Goal: Task Accomplishment & Management: Use online tool/utility

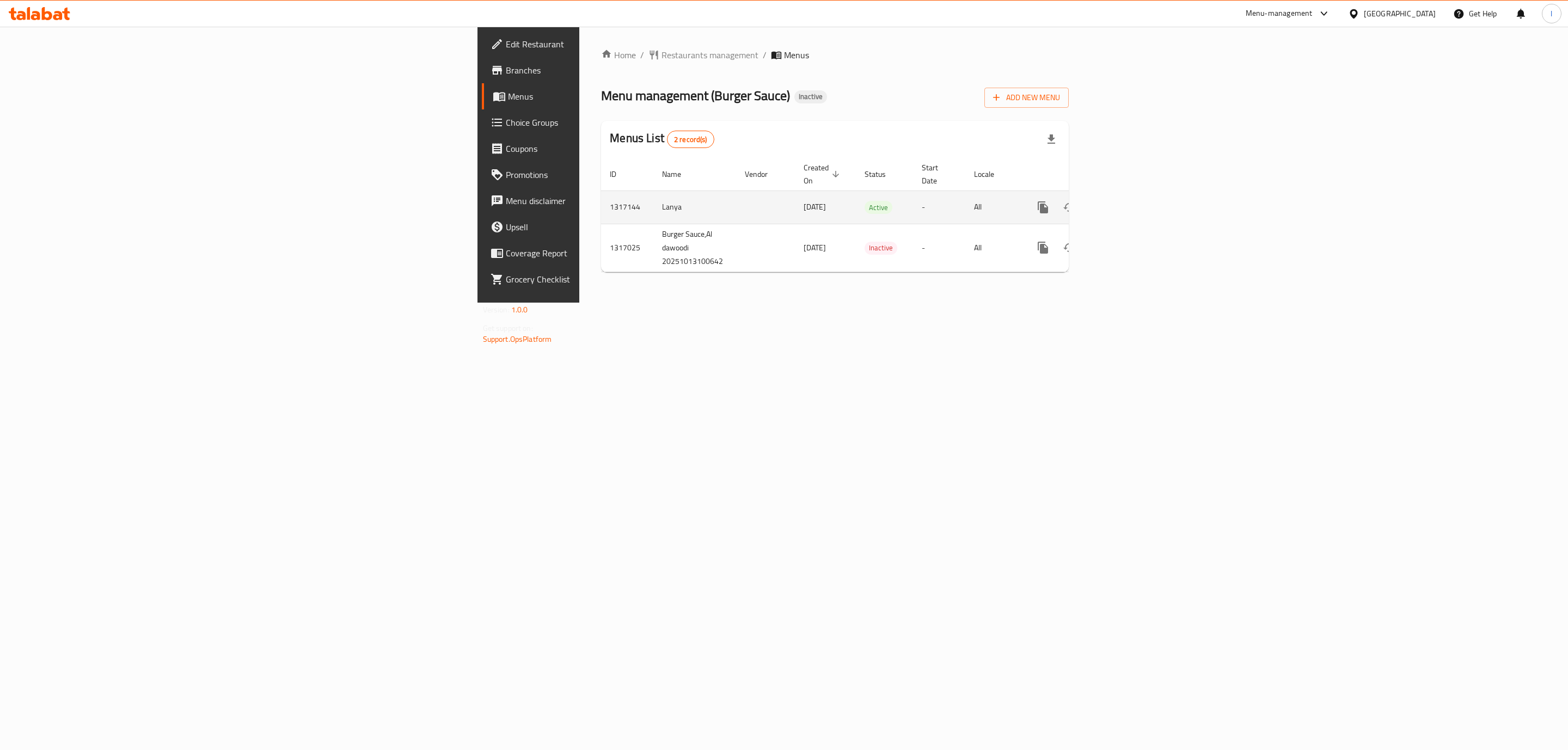
click at [1127, 202] on icon "enhanced table" at bounding box center [1122, 207] width 10 height 10
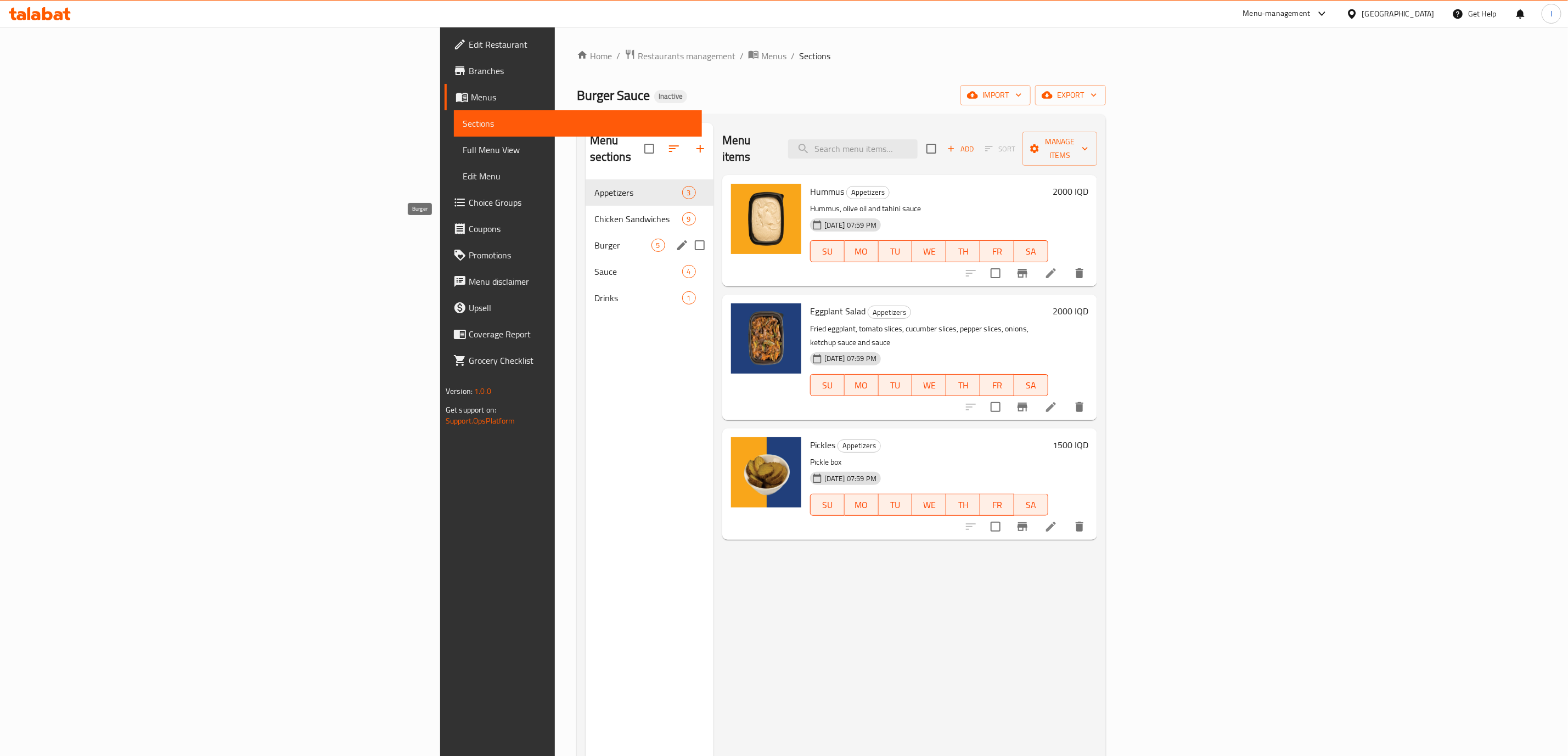
click at [595, 239] on span "Burger" at bounding box center [623, 245] width 57 height 13
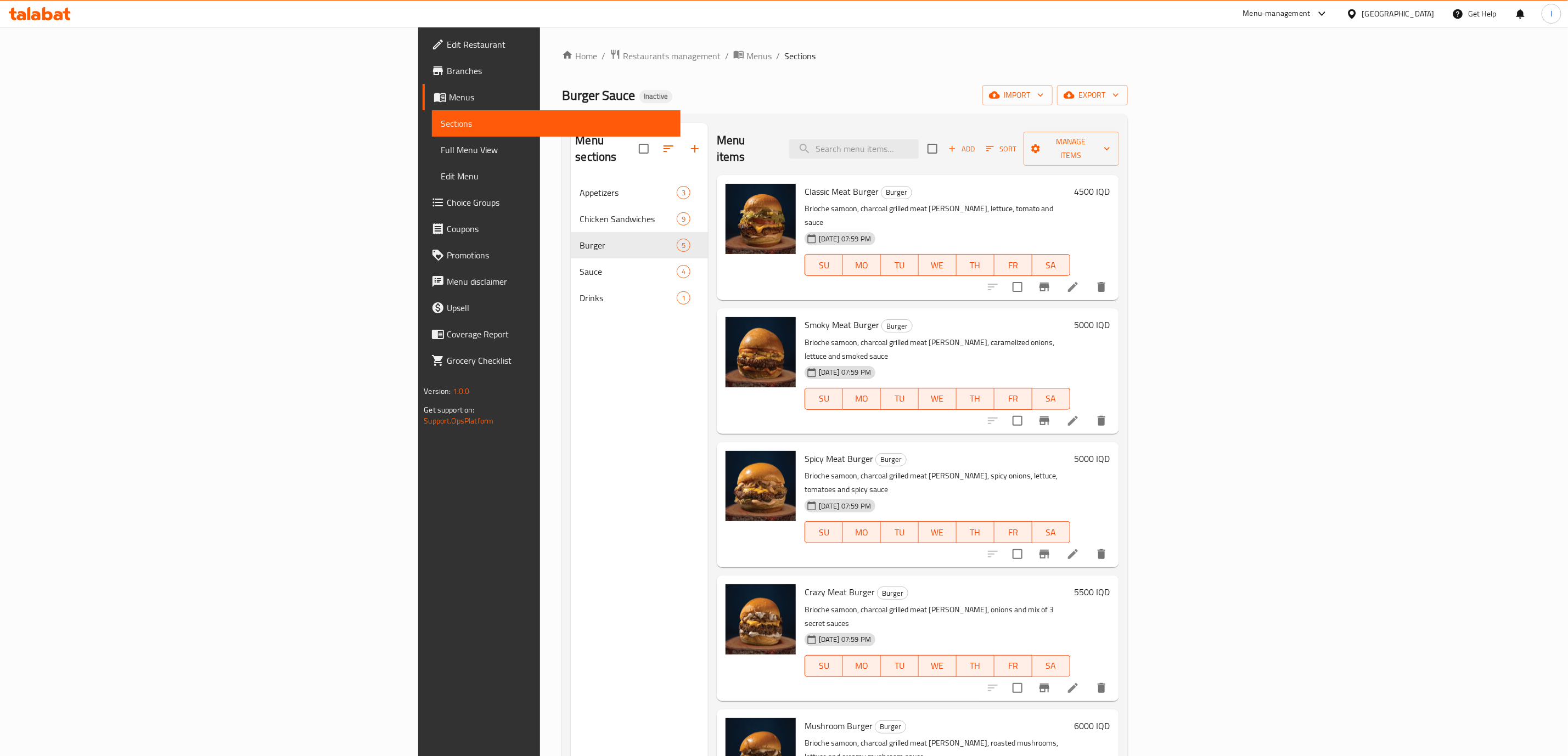
click at [431, 140] on link "Full Menu View" at bounding box center [555, 149] width 248 height 27
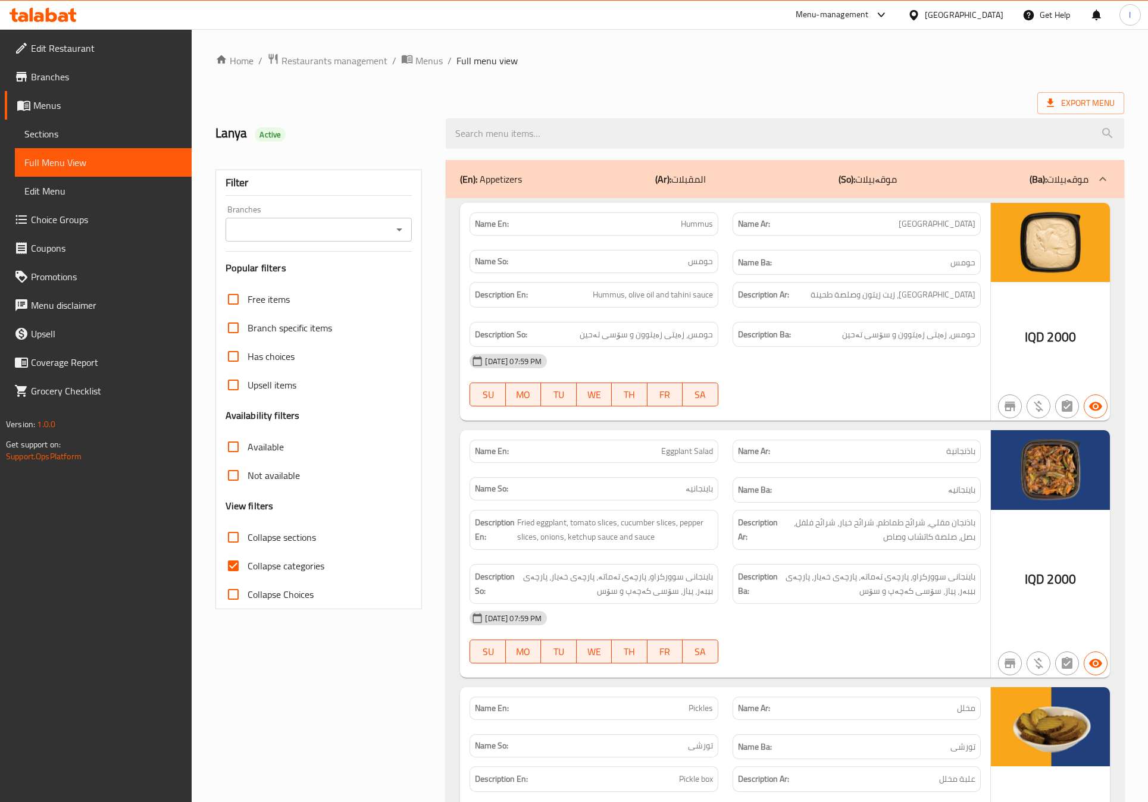
click at [266, 239] on div "Branches" at bounding box center [319, 230] width 187 height 24
click at [295, 245] on div "Filter Branches Branches Popular filters Free items Branch specific items Has c…" at bounding box center [318, 390] width 207 height 440
click at [309, 234] on input "Branches" at bounding box center [309, 229] width 160 height 17
click at [295, 274] on span "Burger Sauce, Al dawoodi" at bounding box center [286, 281] width 103 height 14
type input "Burger Sauce, Al dawoodi"
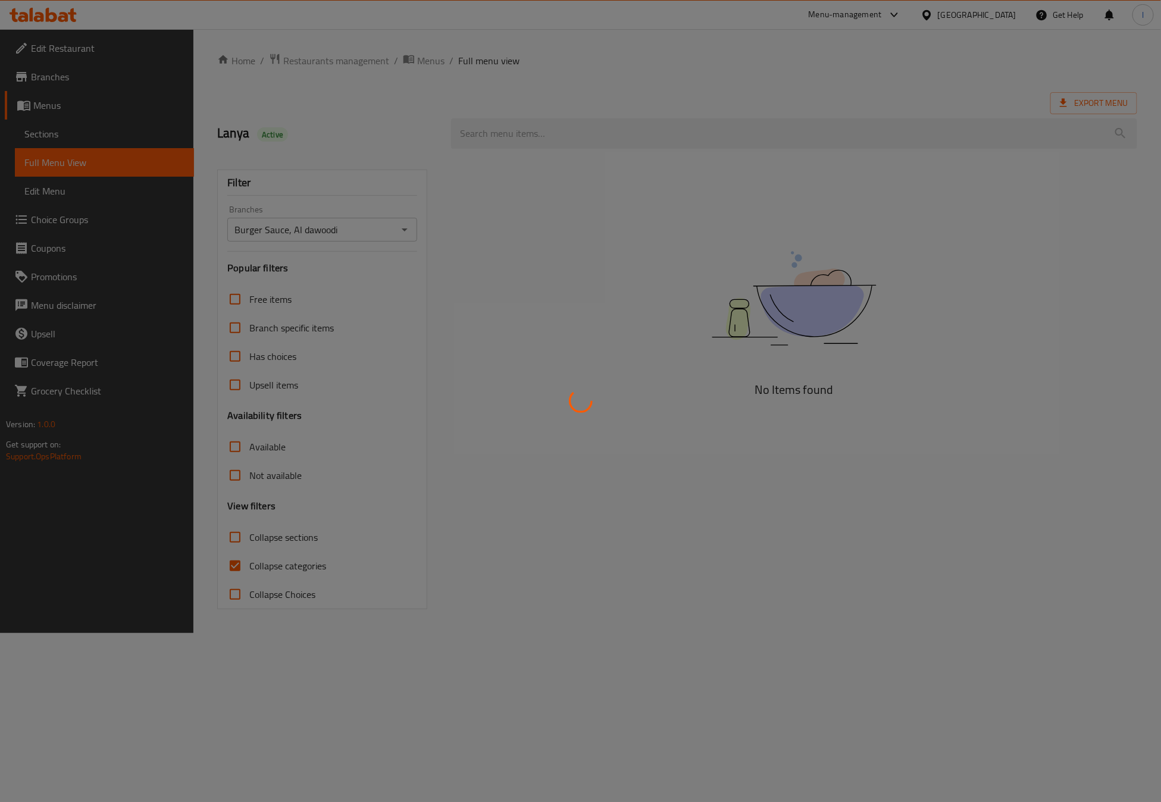
click at [264, 554] on div at bounding box center [580, 401] width 1161 height 802
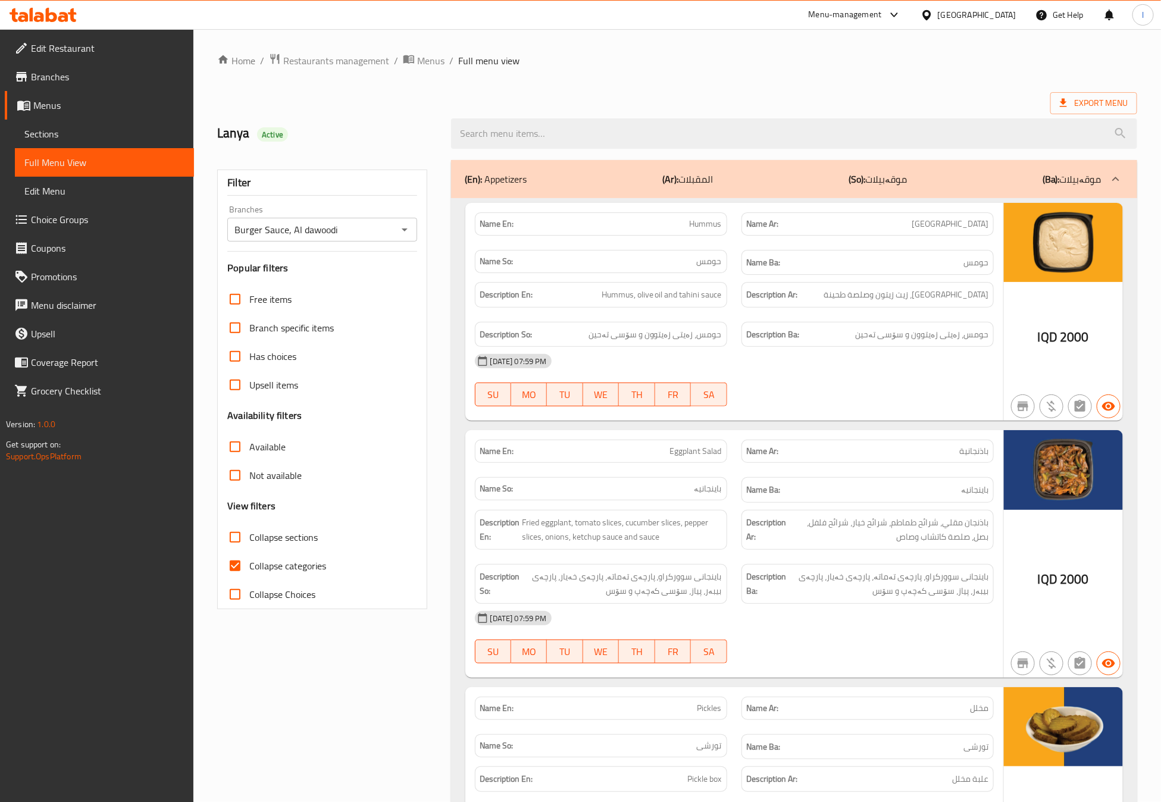
click at [264, 554] on div at bounding box center [580, 401] width 1161 height 802
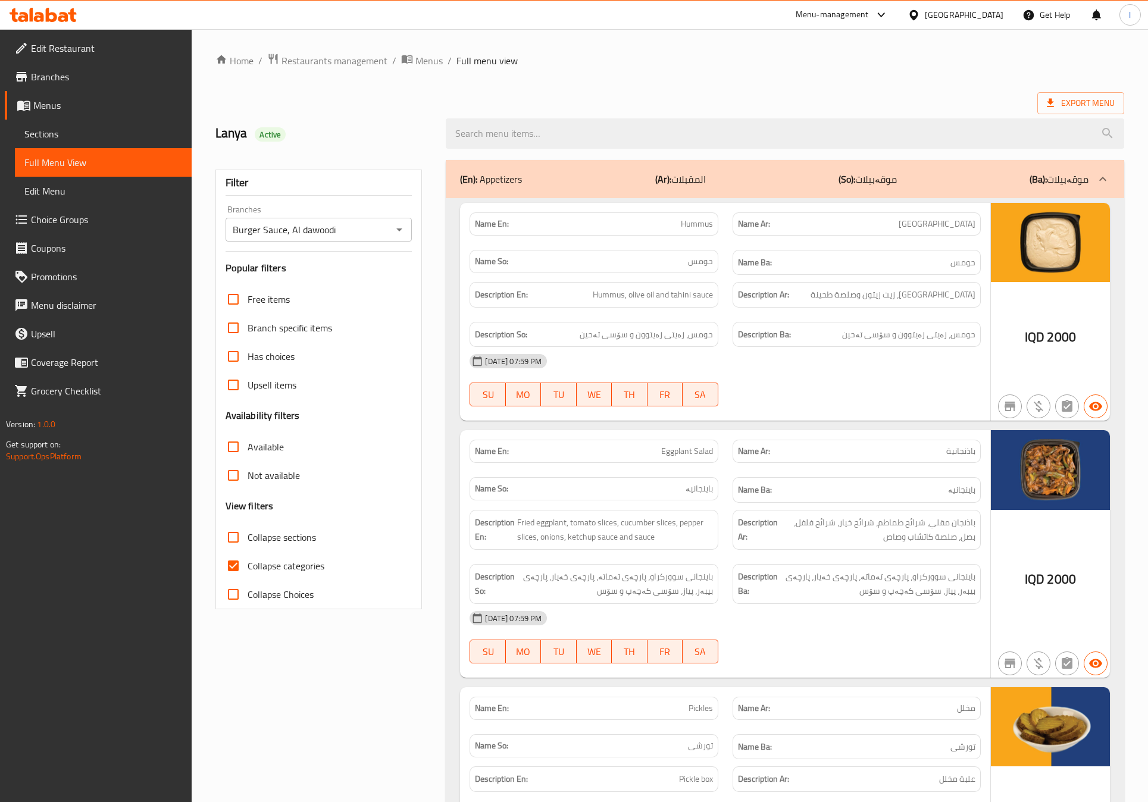
click at [252, 560] on span "Collapse categories" at bounding box center [286, 566] width 77 height 14
click at [248, 560] on input "Collapse categories" at bounding box center [233, 566] width 29 height 29
checkbox input "false"
click at [255, 543] on span "Collapse sections" at bounding box center [282, 537] width 68 height 14
click at [248, 543] on input "Collapse sections" at bounding box center [233, 537] width 29 height 29
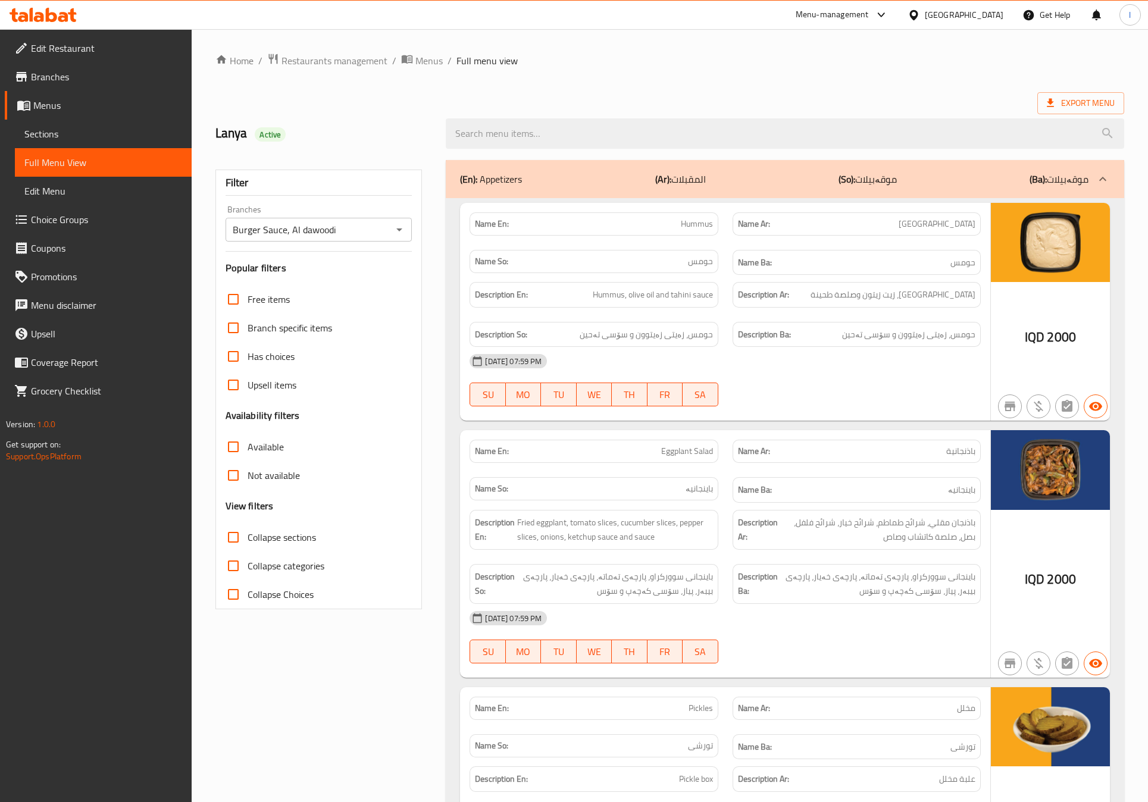
checkbox input "true"
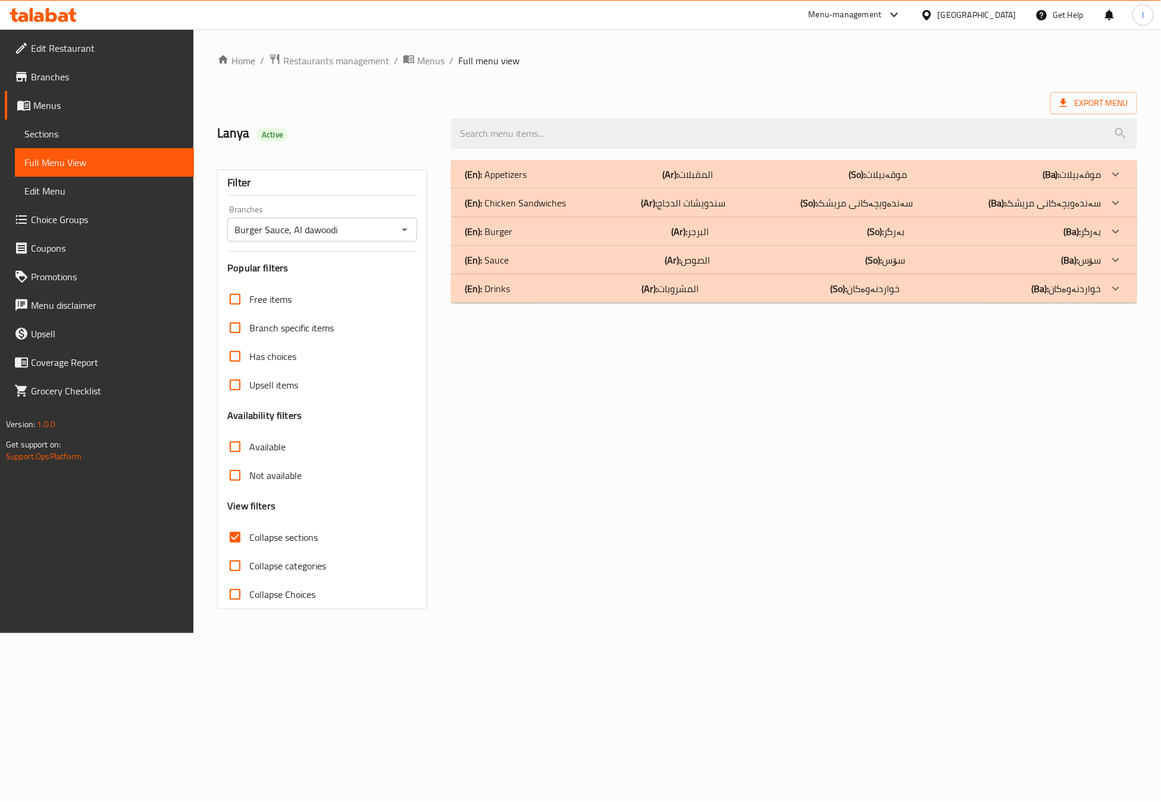
click at [710, 170] on p "(Ar): المقبلات" at bounding box center [688, 174] width 51 height 14
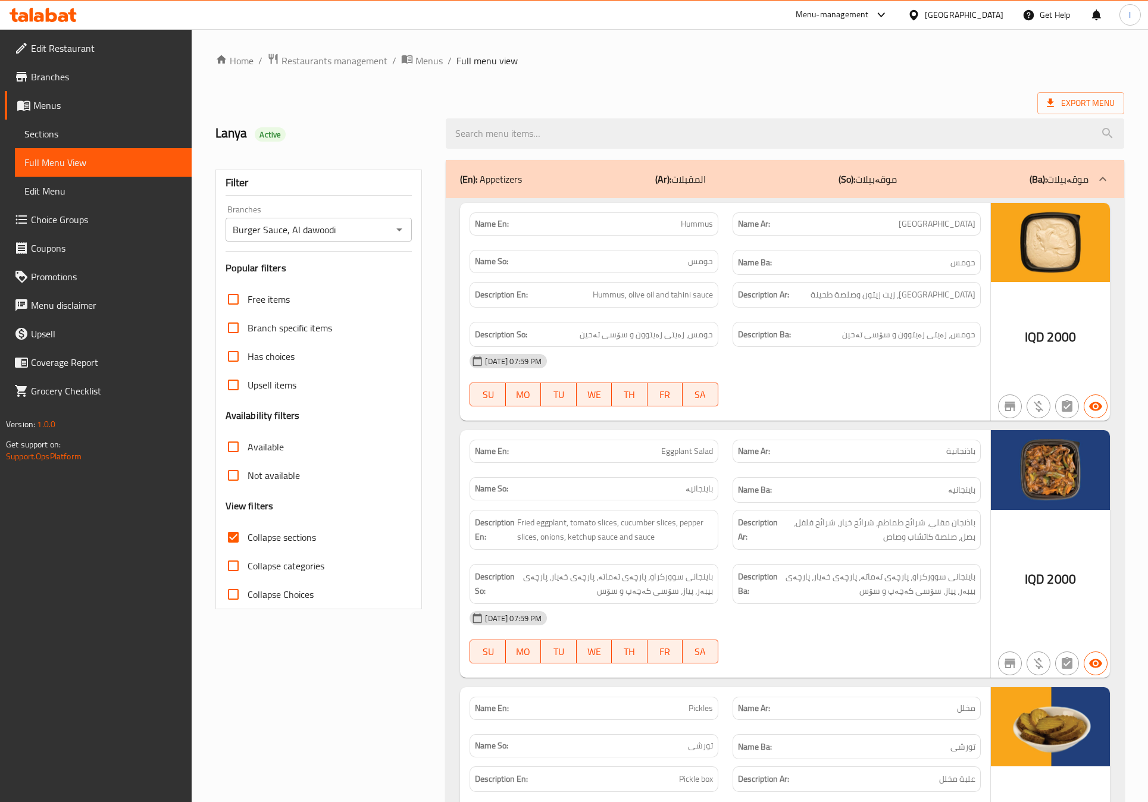
click at [760, 390] on div "[DATE] 07:59 PM SU MO TU WE TH FR SA" at bounding box center [726, 380] width 526 height 67
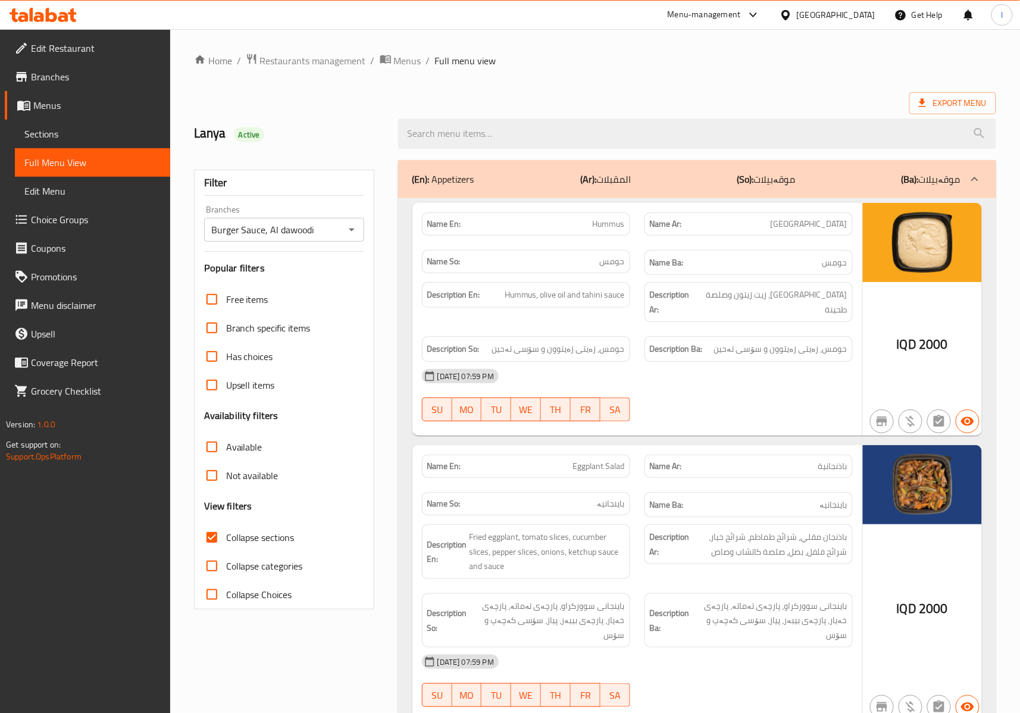
drag, startPoint x: 847, startPoint y: 463, endPoint x: 754, endPoint y: 411, distance: 106.8
click at [754, 414] on div at bounding box center [749, 421] width 223 height 14
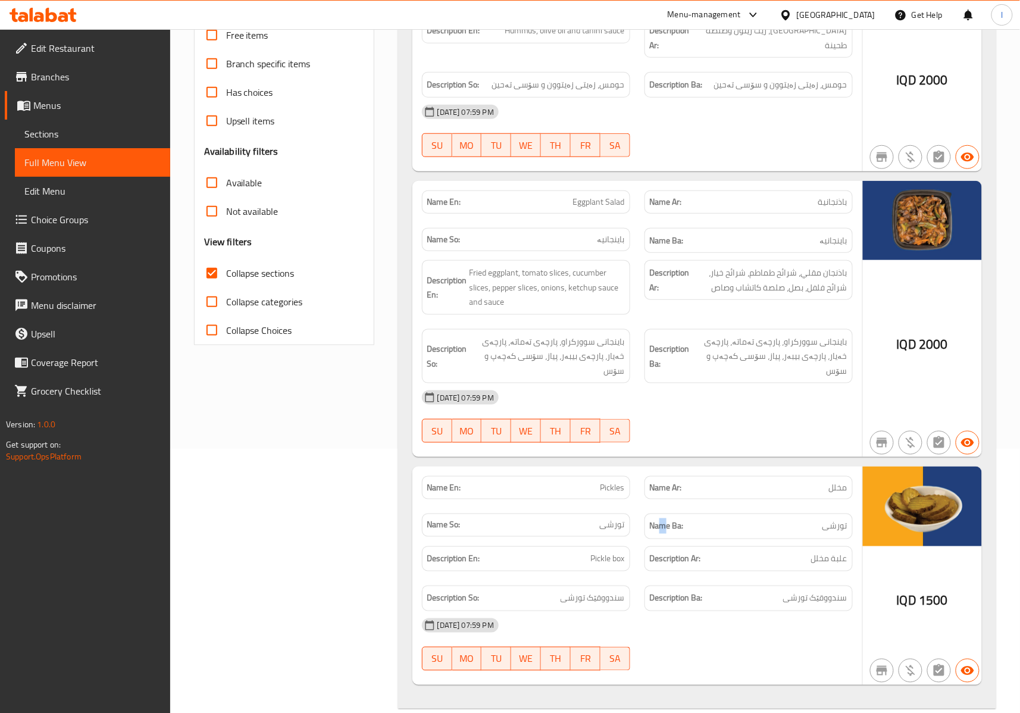
click at [664, 507] on div "Name Ba: تورشی" at bounding box center [749, 527] width 223 height 40
click at [737, 402] on div "[DATE] 07:59 PM SU MO TU WE TH FR SA" at bounding box center [637, 416] width 445 height 67
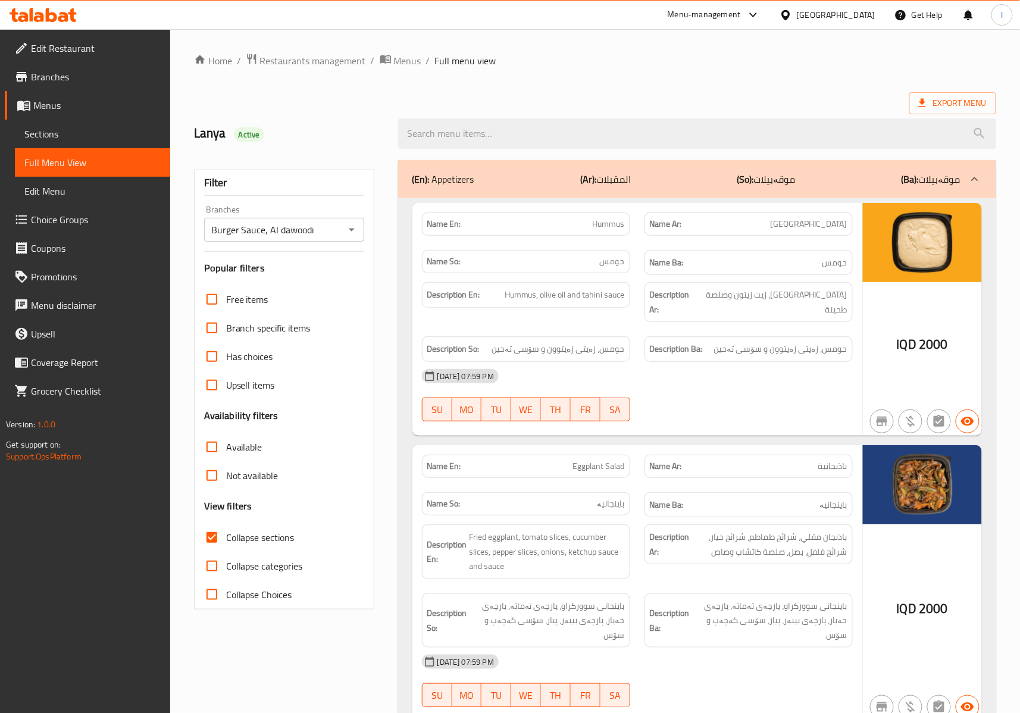
click at [722, 177] on div "(En): Appetizers (Ar): المقبلات (So): موقەبیلات (Ba): موقەبیلات" at bounding box center [687, 179] width 548 height 14
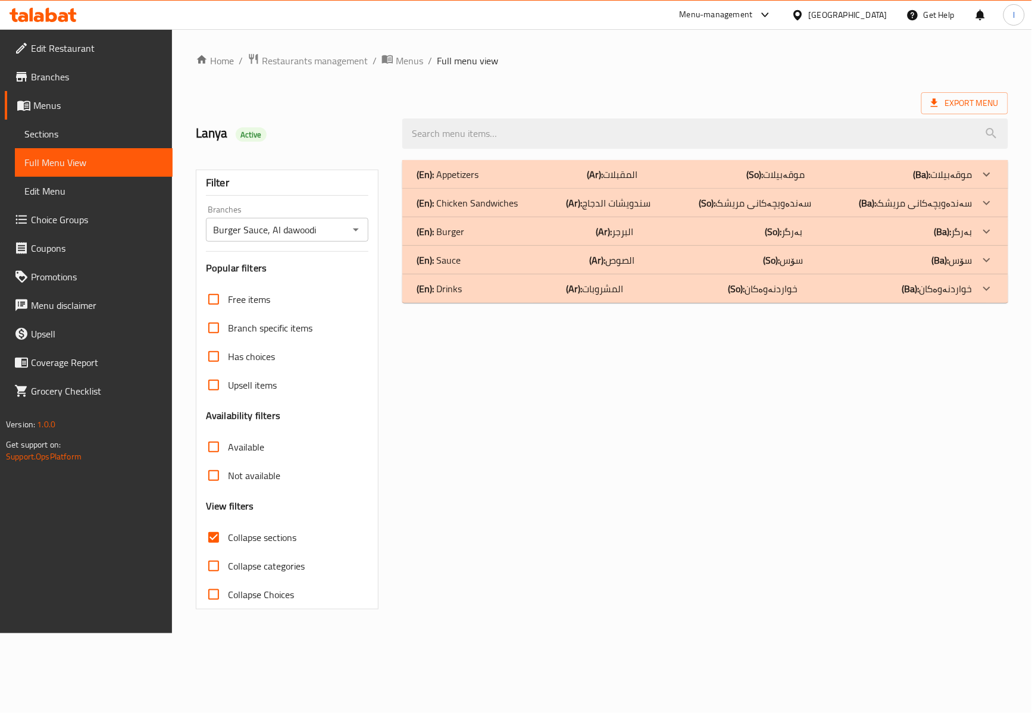
click at [565, 193] on div "(En): Chicken Sandwiches (Ar): سندويشات الدجاج (So): سەندەویچەکانی مریشک (Ba): …" at bounding box center [705, 203] width 606 height 29
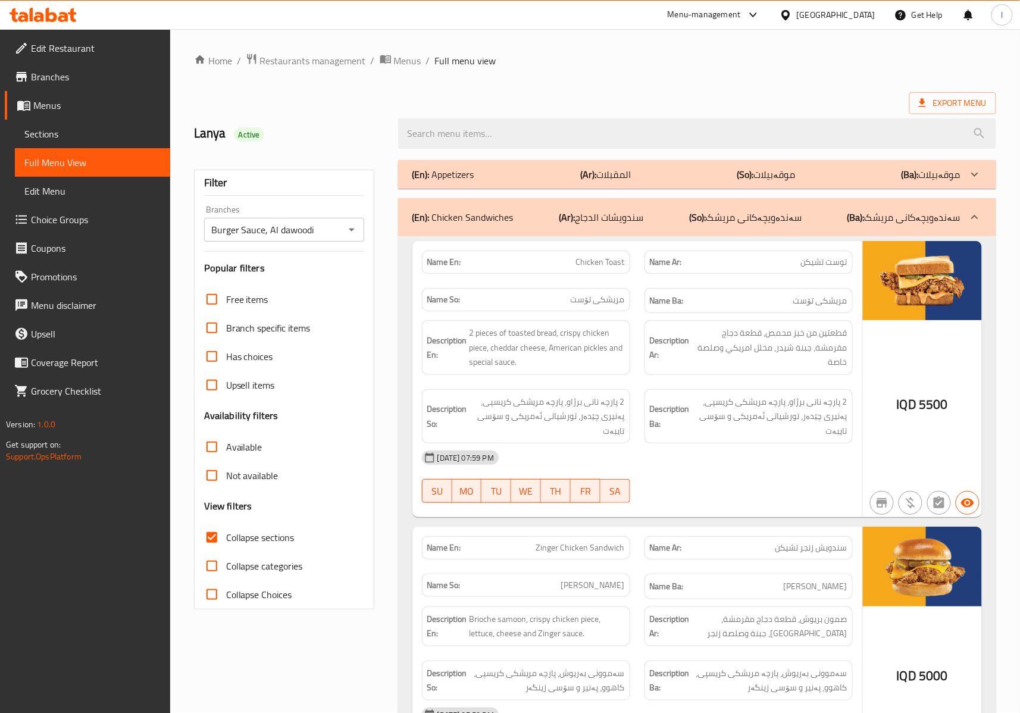
click at [675, 339] on strong "Description Ar:" at bounding box center [670, 347] width 40 height 29
click at [692, 458] on div "[DATE] 07:59 PM" at bounding box center [637, 457] width 445 height 29
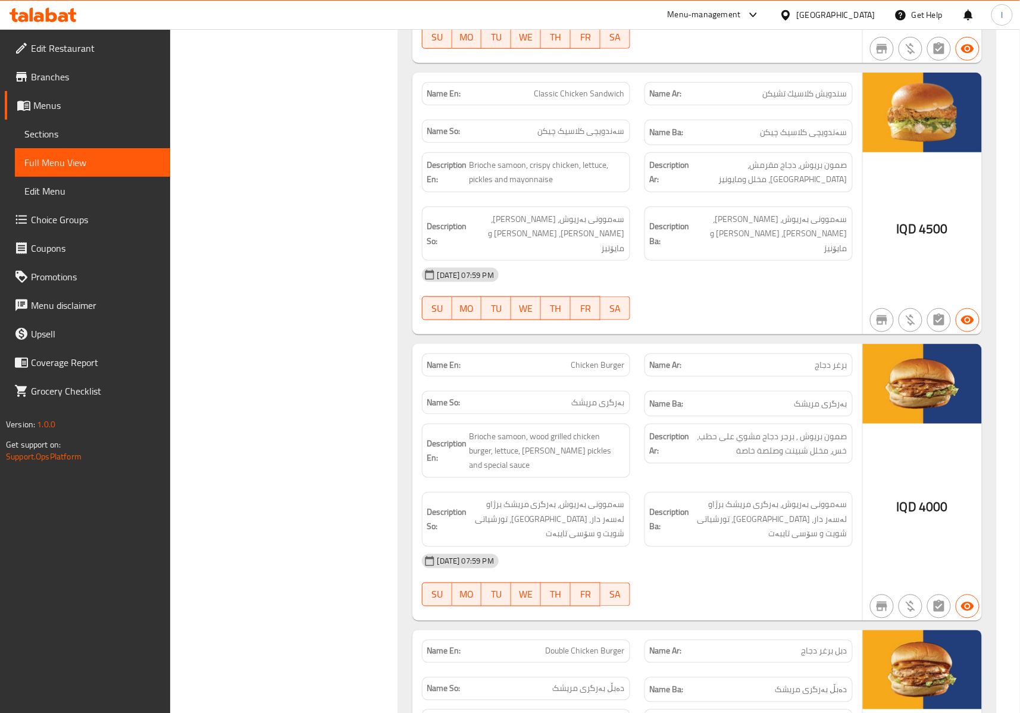
scroll to position [1851, 0]
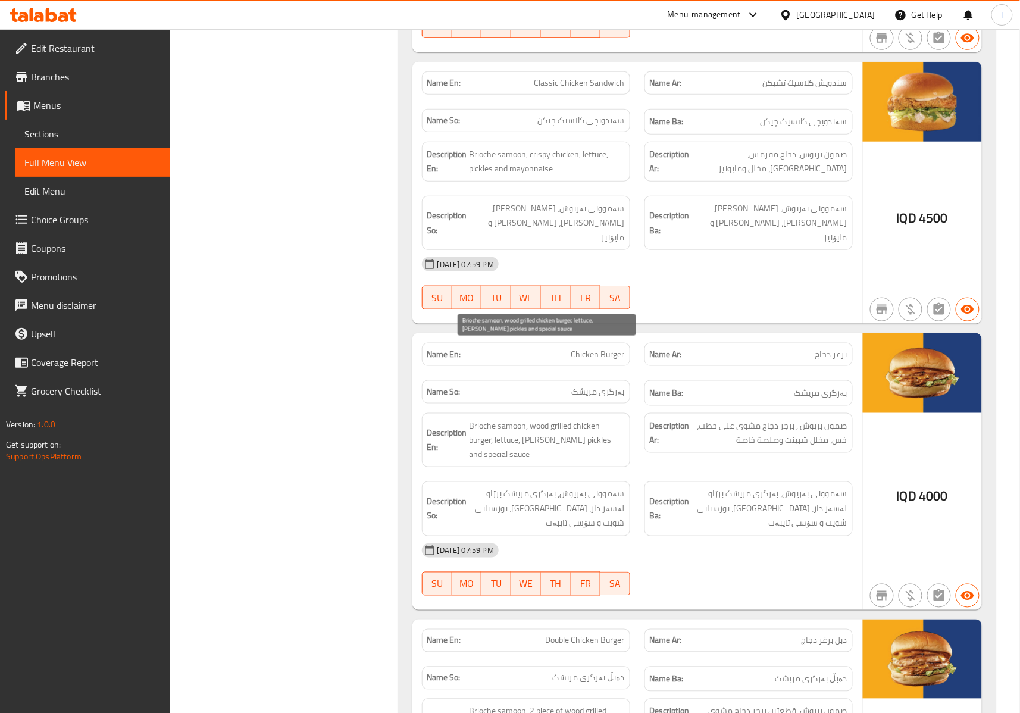
click at [480, 418] on span "Brioche samoon, wood grilled chicken burger, lettuce, [PERSON_NAME] pickles and…" at bounding box center [547, 440] width 155 height 44
copy span "Brioche"
click at [617, 386] on span "بەرگری مریشک" at bounding box center [598, 392] width 53 height 13
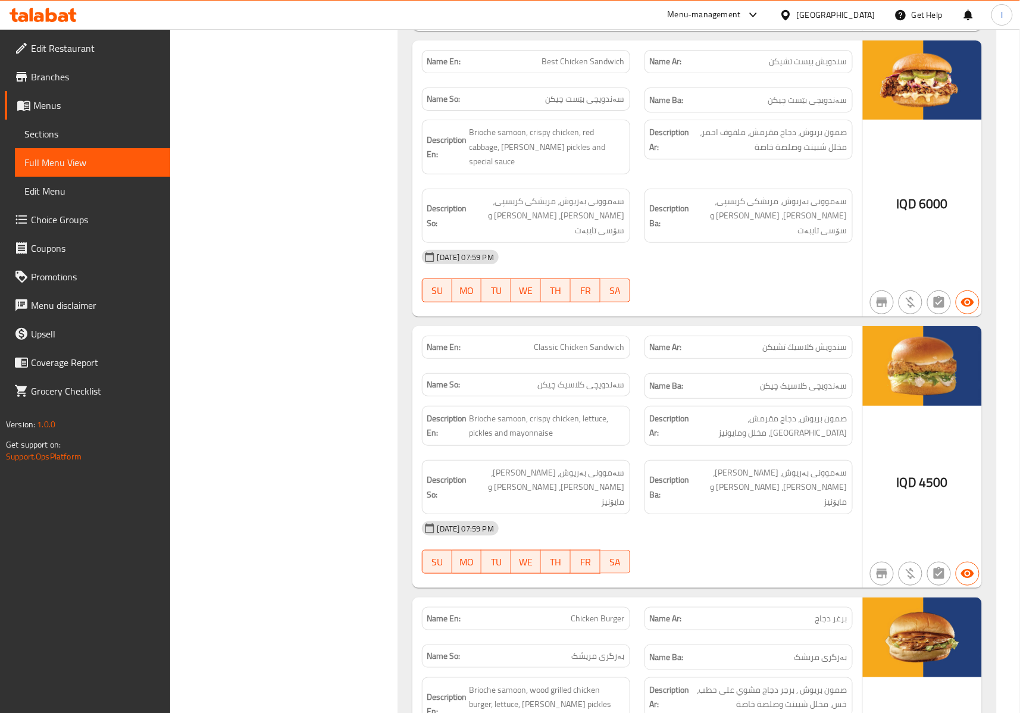
click at [656, 329] on div "Name Ar: سندويش كلاسيك تشيكن" at bounding box center [749, 348] width 223 height 38
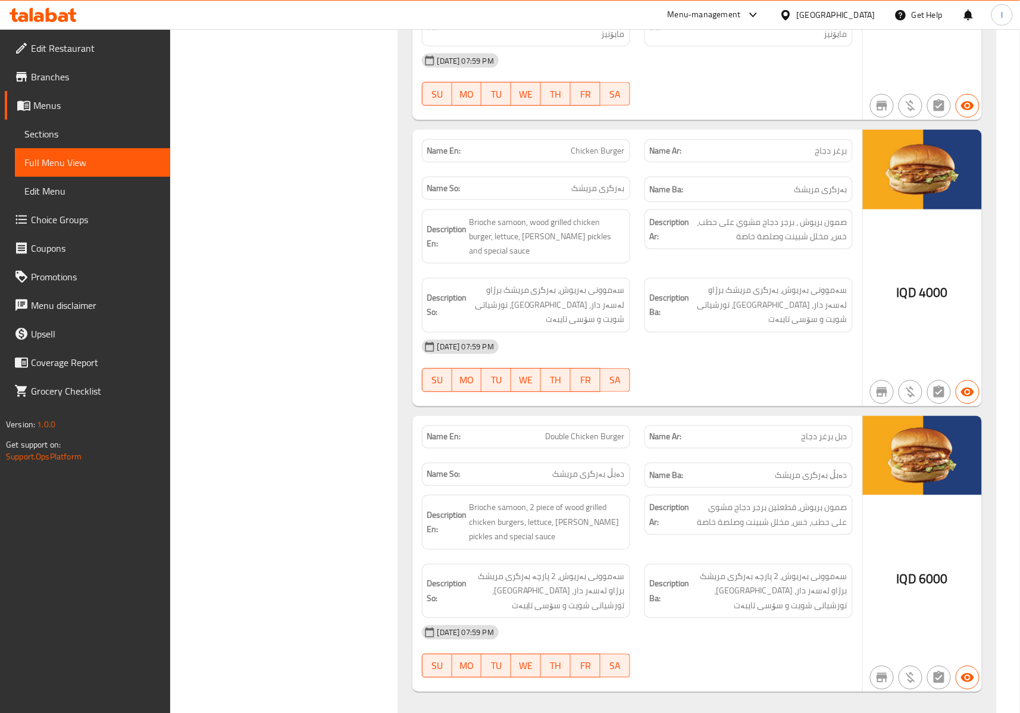
scroll to position [2075, 0]
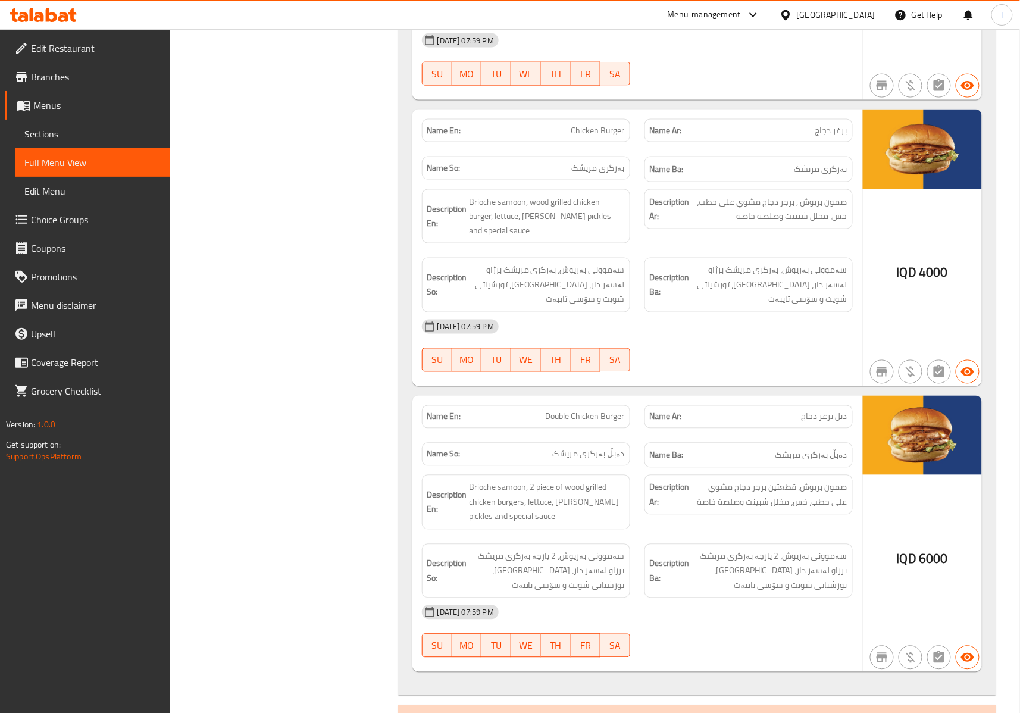
click at [660, 436] on div "Name Ba: دەبڵ [PERSON_NAME]" at bounding box center [749, 456] width 223 height 40
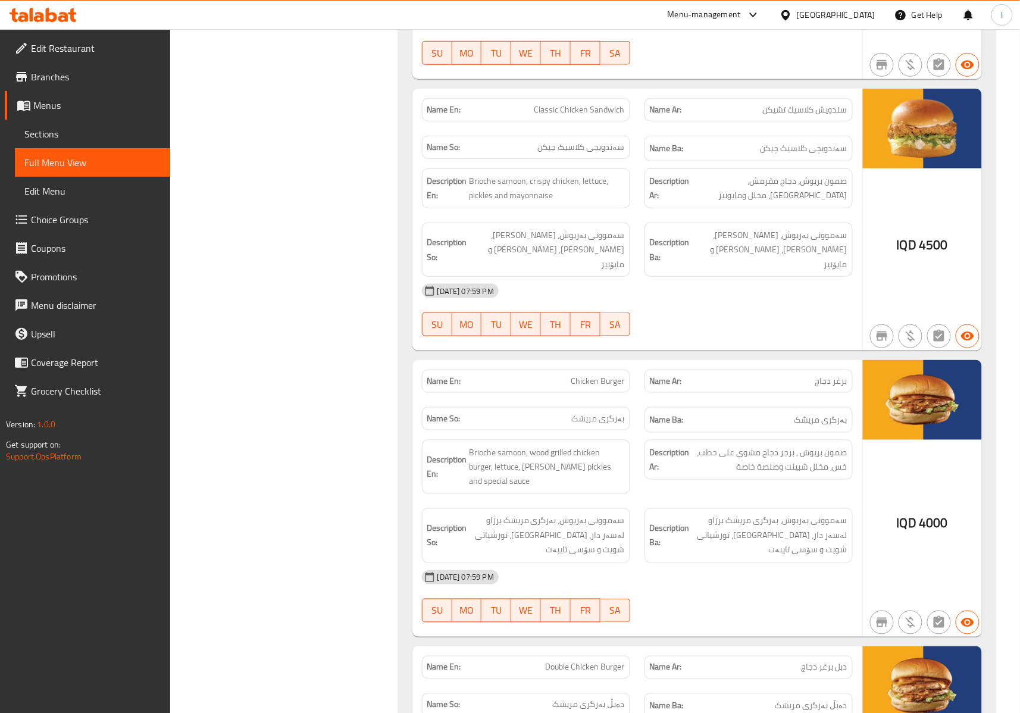
scroll to position [1811, 0]
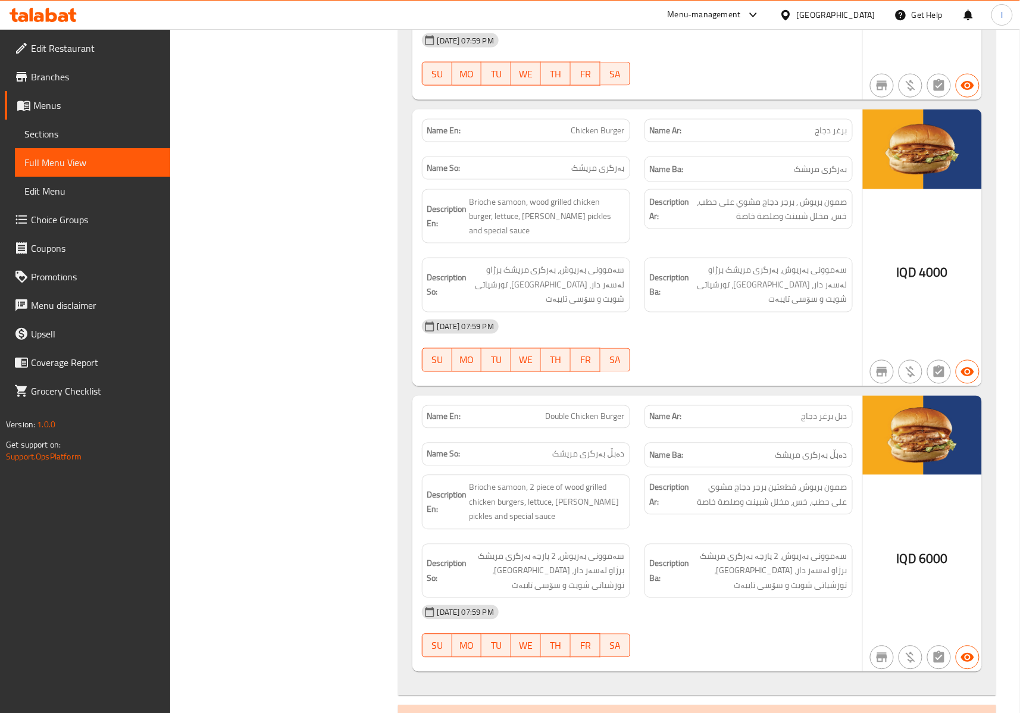
click at [530, 468] on div "Description En: Brioche samoon, 2 piece of wood grilled chicken burgers, lettuc…" at bounding box center [526, 502] width 223 height 69
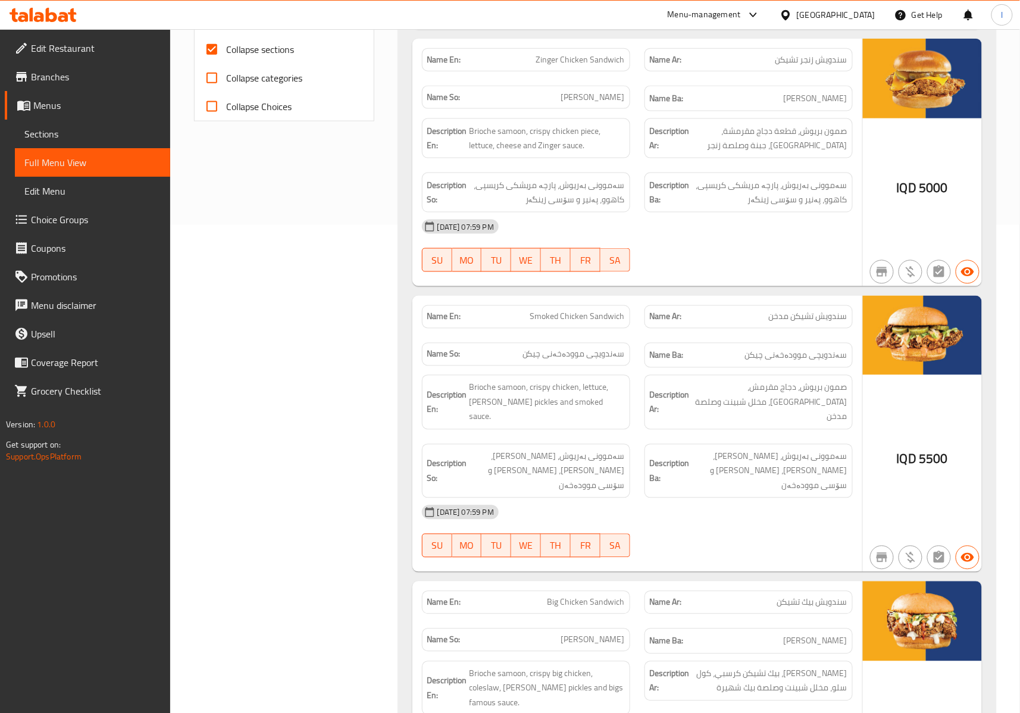
scroll to position [0, 0]
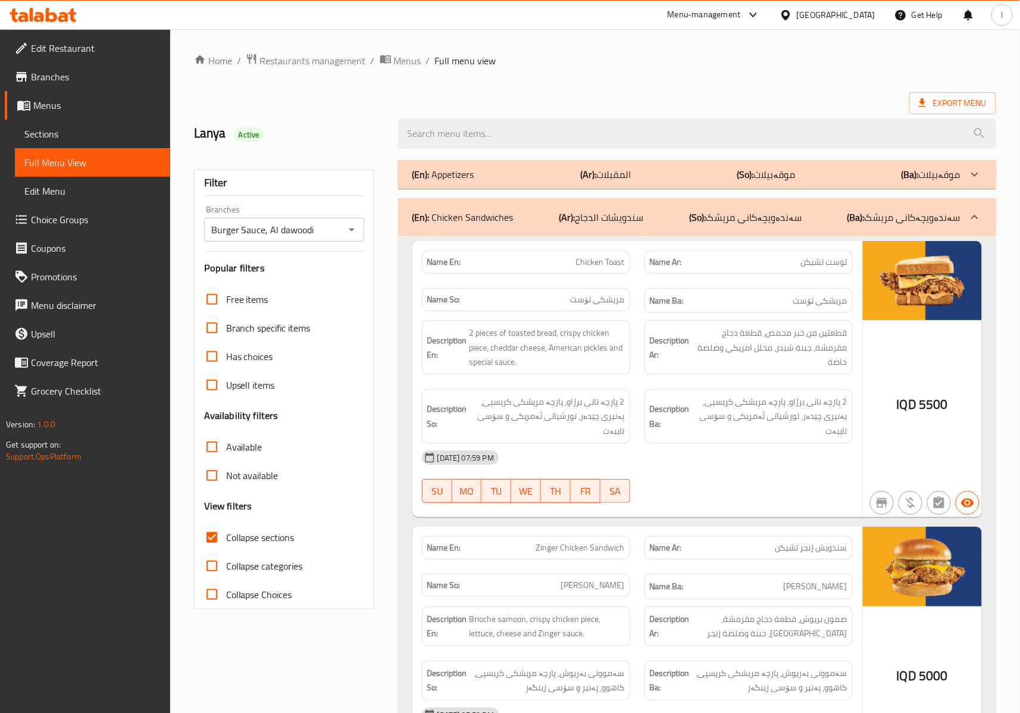
click at [760, 221] on p "(So): سەندەویچەکانی مریشک" at bounding box center [745, 217] width 113 height 14
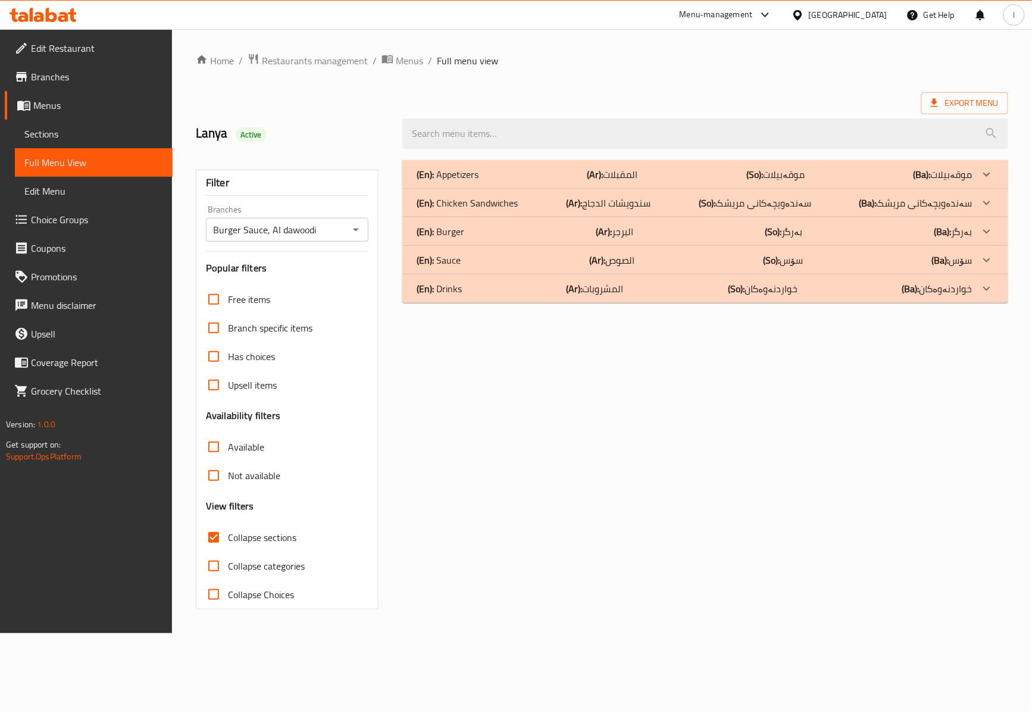
click at [587, 232] on div "(En): Burger (Ar): البرجر (So): بەرگر (Ba): بەرگر" at bounding box center [695, 231] width 556 height 14
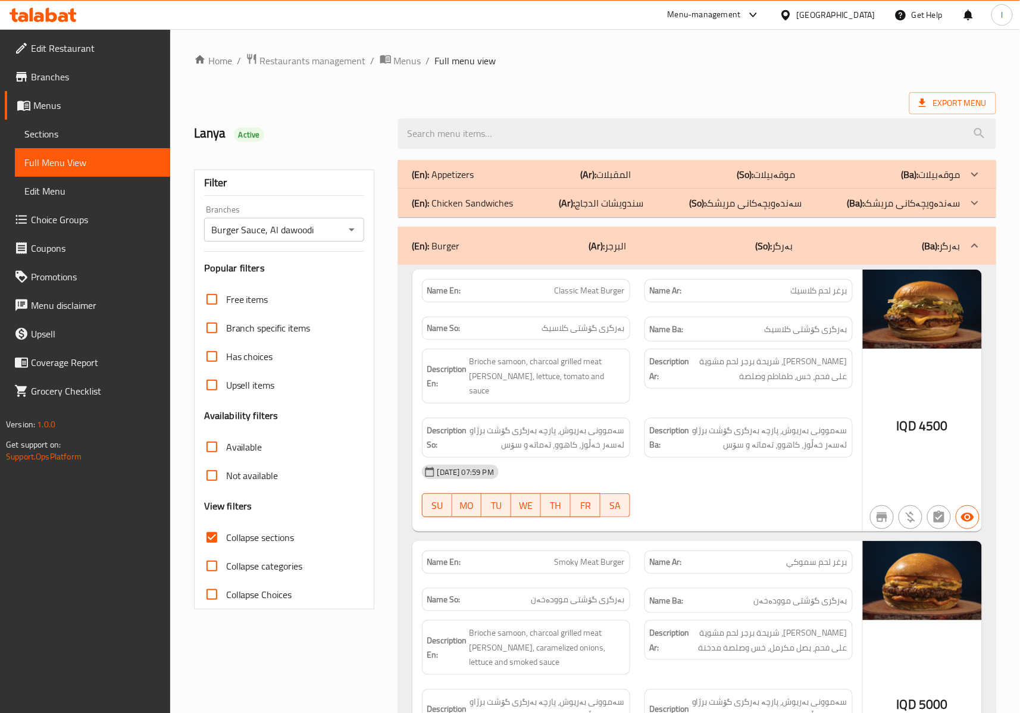
click at [702, 470] on div "[DATE] 07:59 PM" at bounding box center [637, 472] width 445 height 29
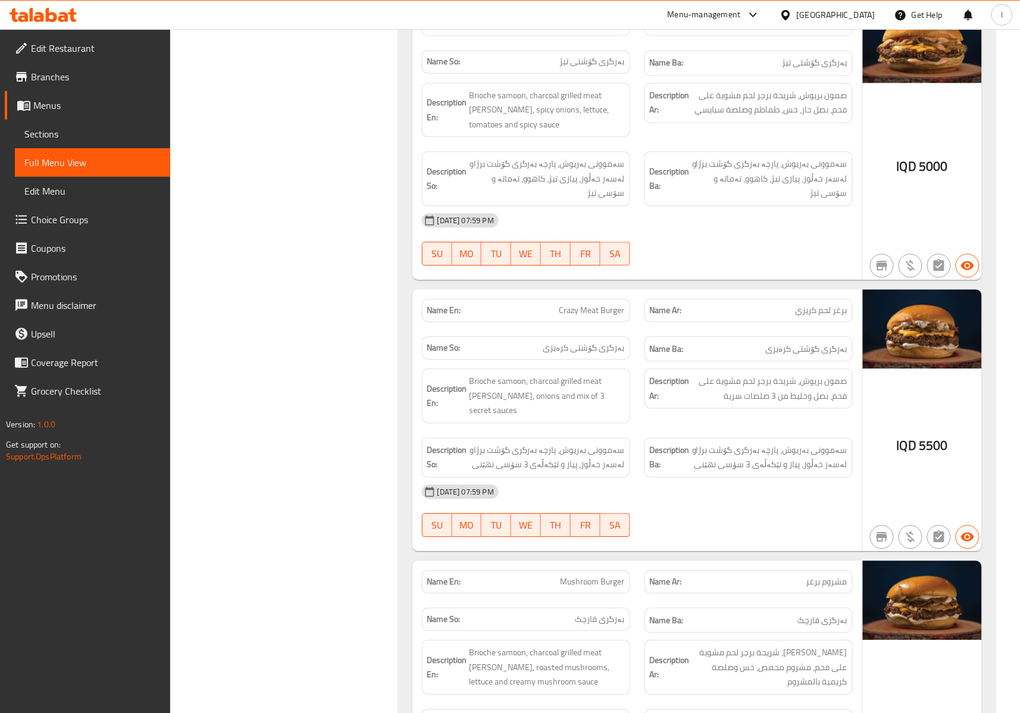
scroll to position [1055, 0]
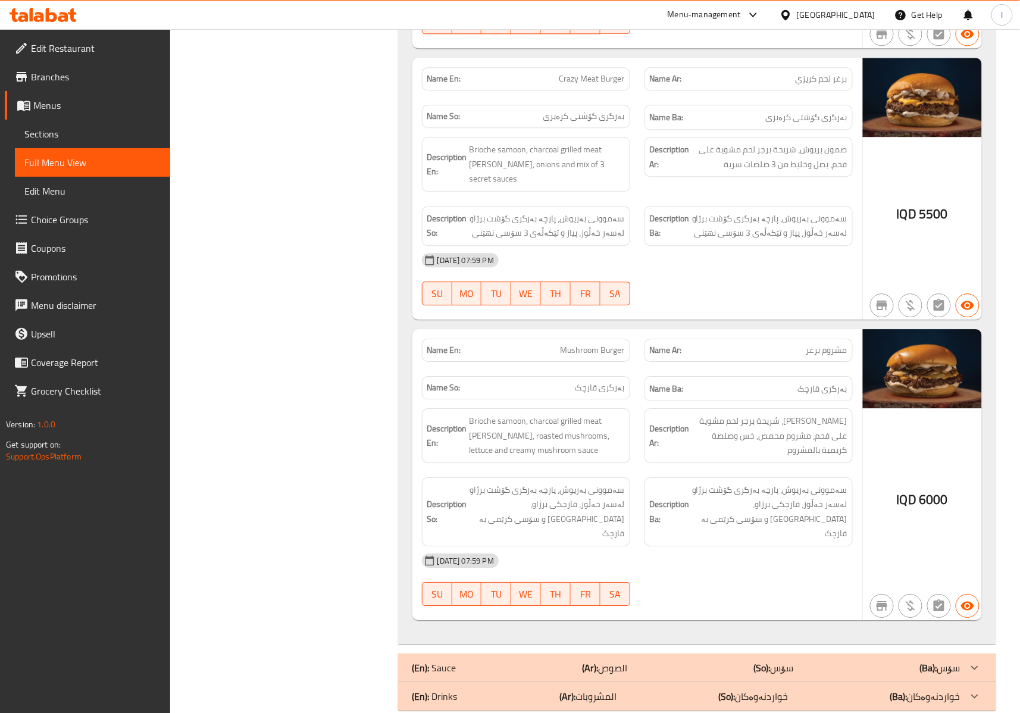
click at [685, 661] on div "(En): Sauce (Ar): الصوص (So): سۆس (Ba): سۆس" at bounding box center [687, 668] width 548 height 14
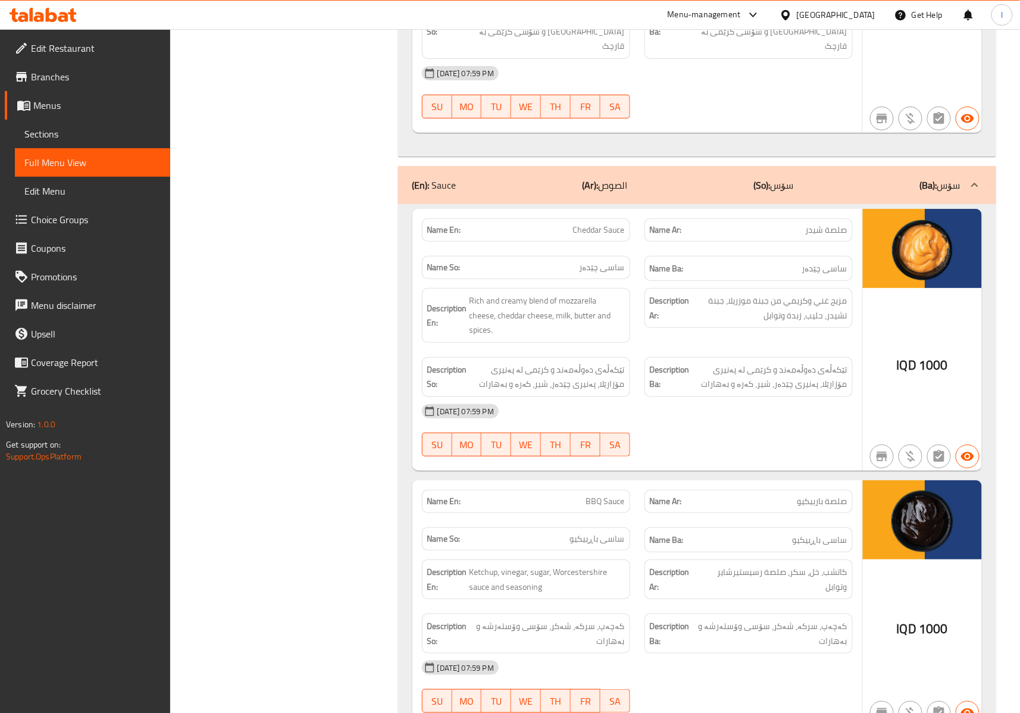
scroll to position [1587, 0]
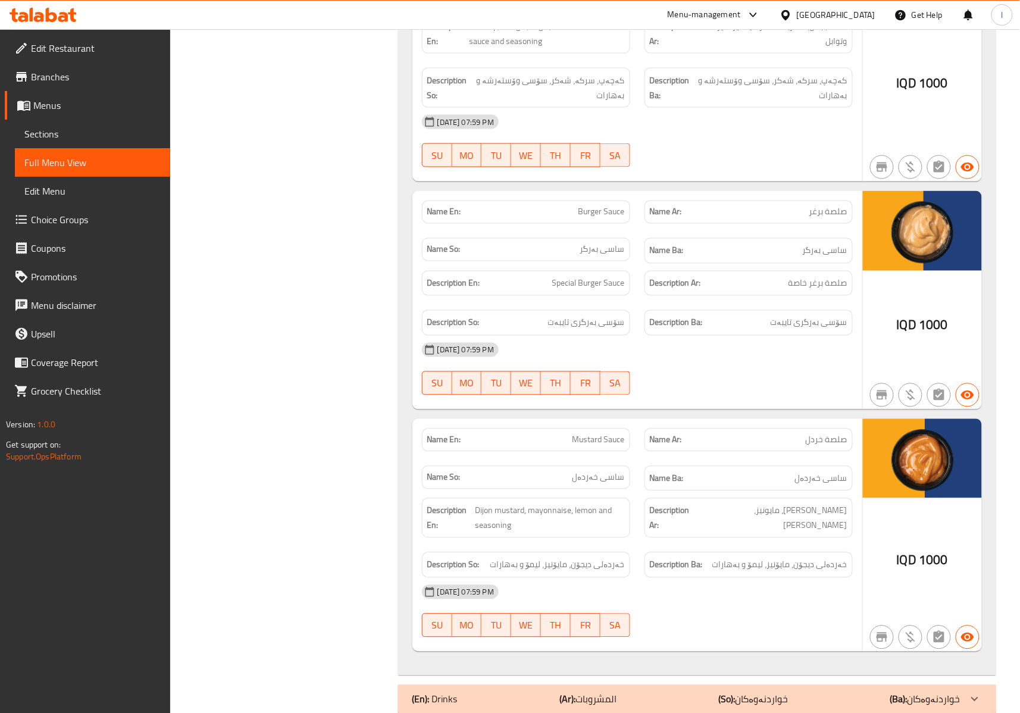
scroll to position [2098, 0]
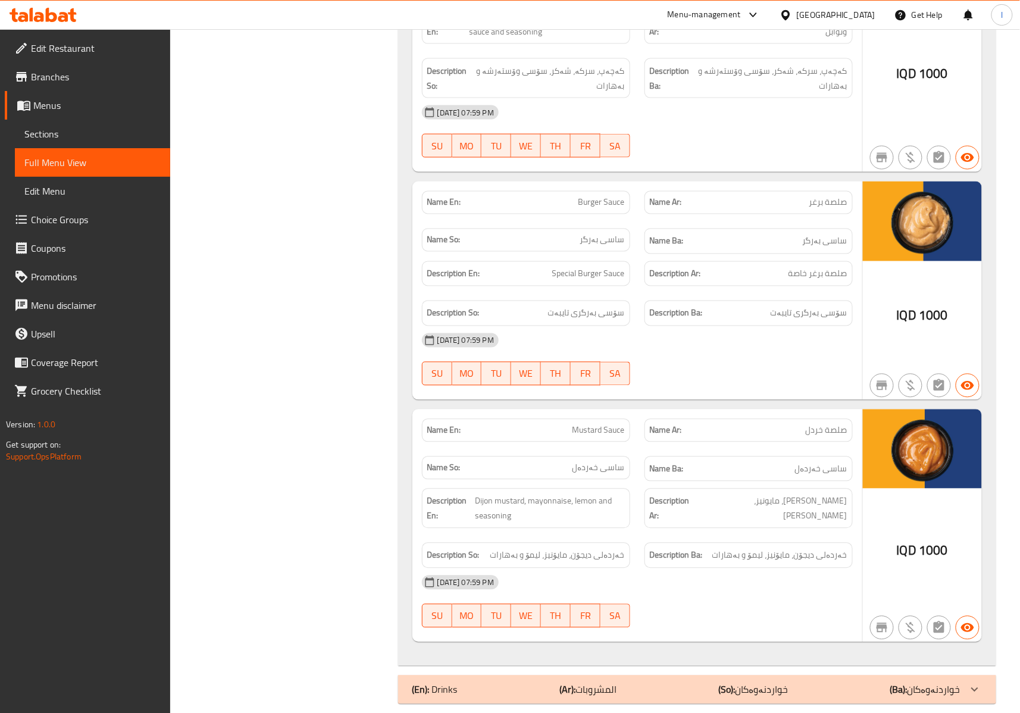
click at [736, 681] on b "(So):" at bounding box center [727, 690] width 17 height 18
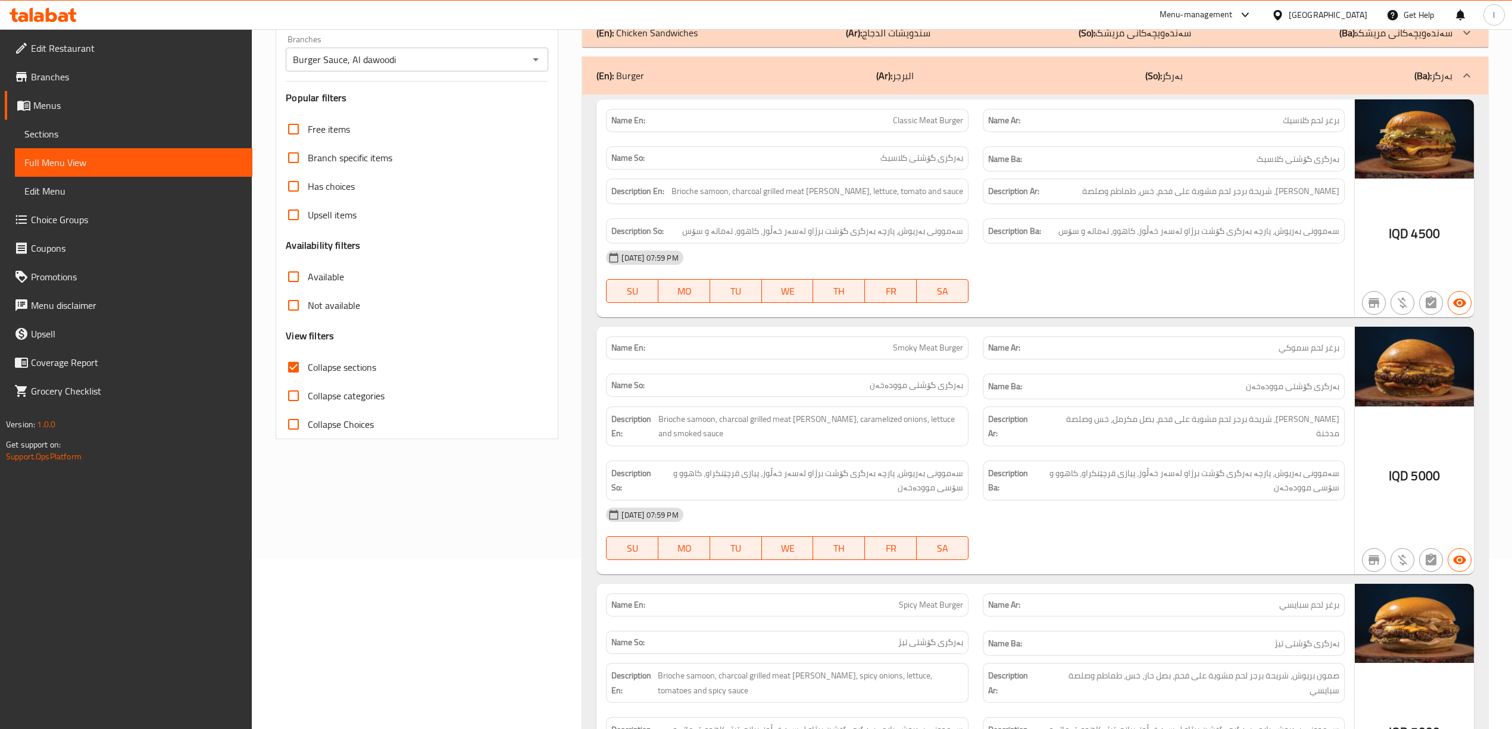
scroll to position [0, 0]
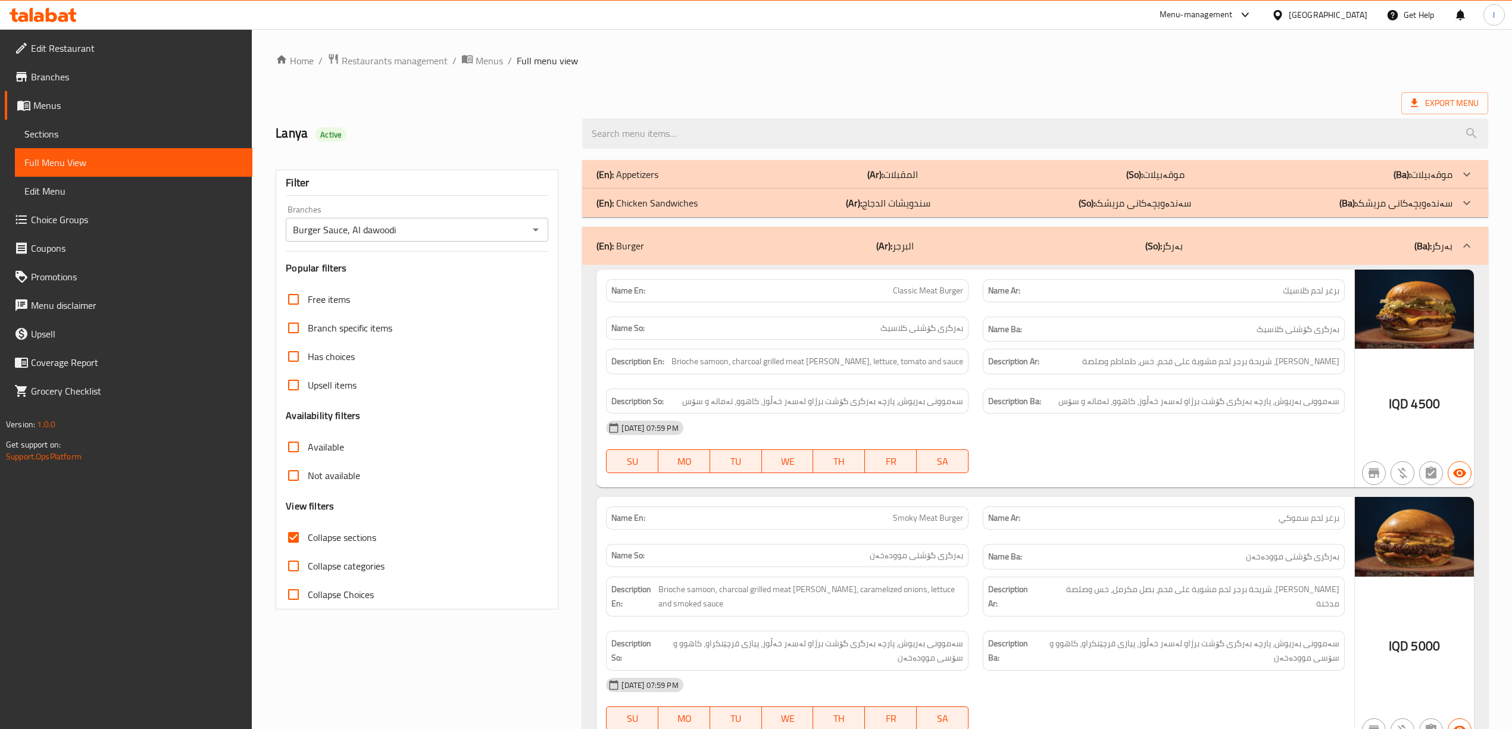
click at [1262, 179] on div "(En): Appetizers (Ar): المقبلات (So): موقەبیلات (Ba): موقەبیلات" at bounding box center [1023, 174] width 855 height 14
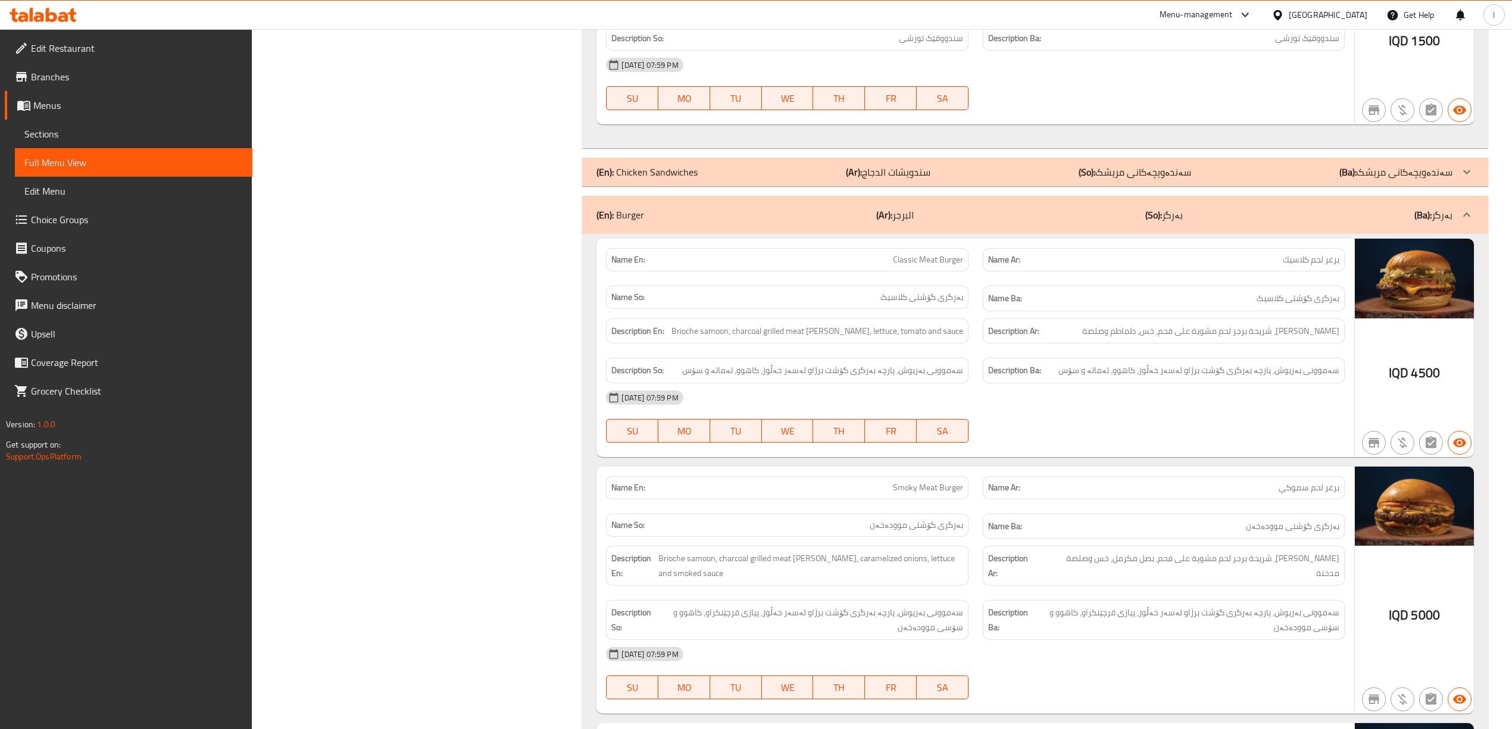
scroll to position [793, 0]
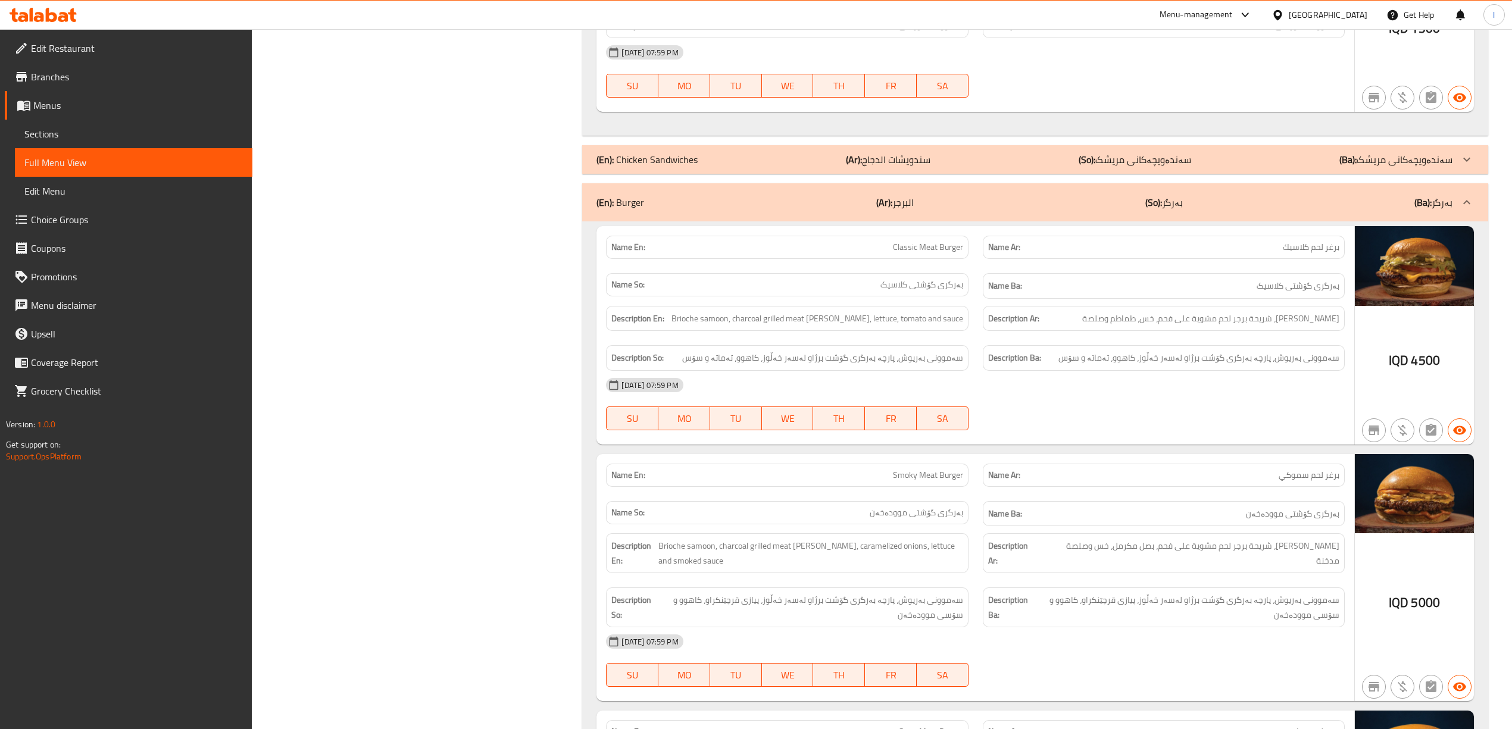
click at [1232, 152] on div "(En): Chicken Sandwiches (Ar): سندويشات الدجاج (So): سەندەویچەکانی مریشک (Ba): …" at bounding box center [1023, 159] width 855 height 14
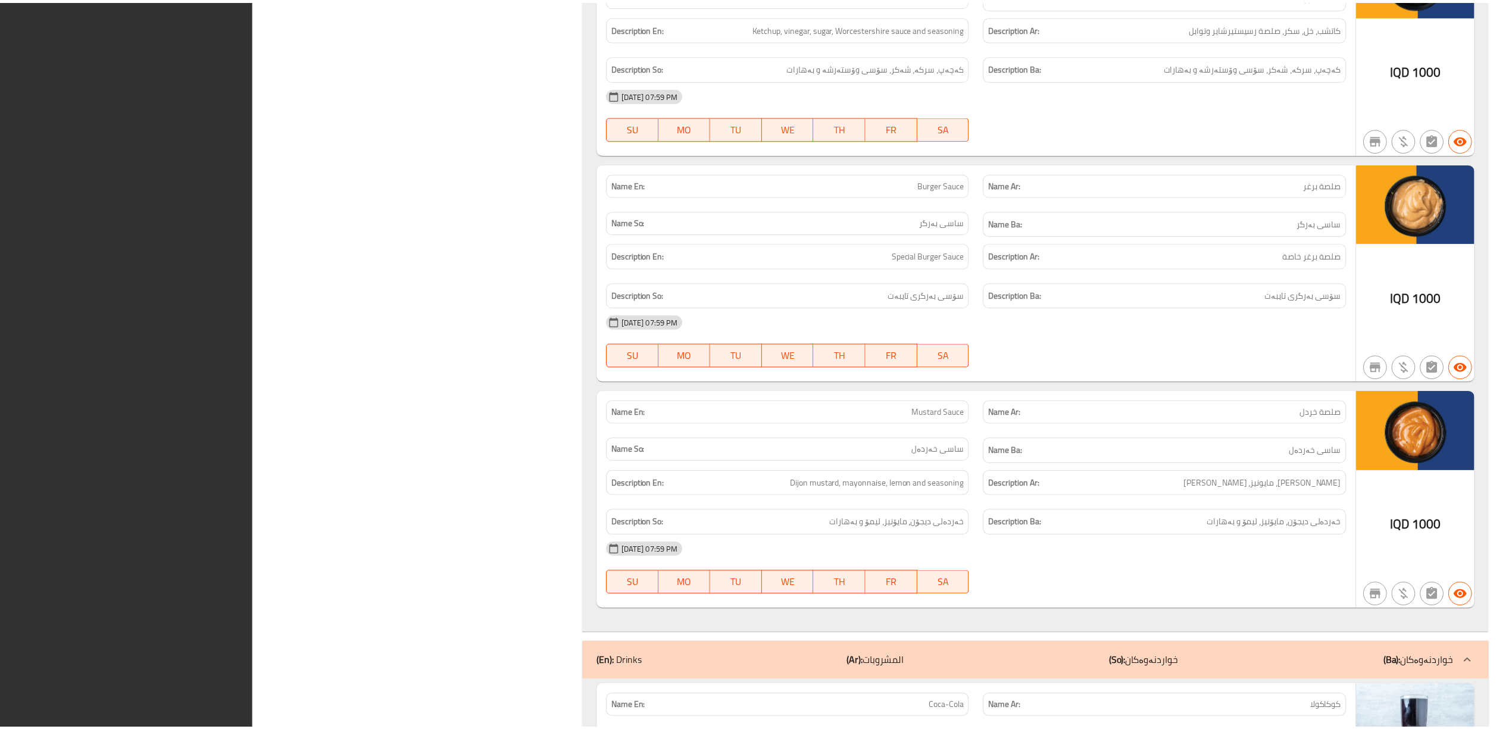
scroll to position [5013, 0]
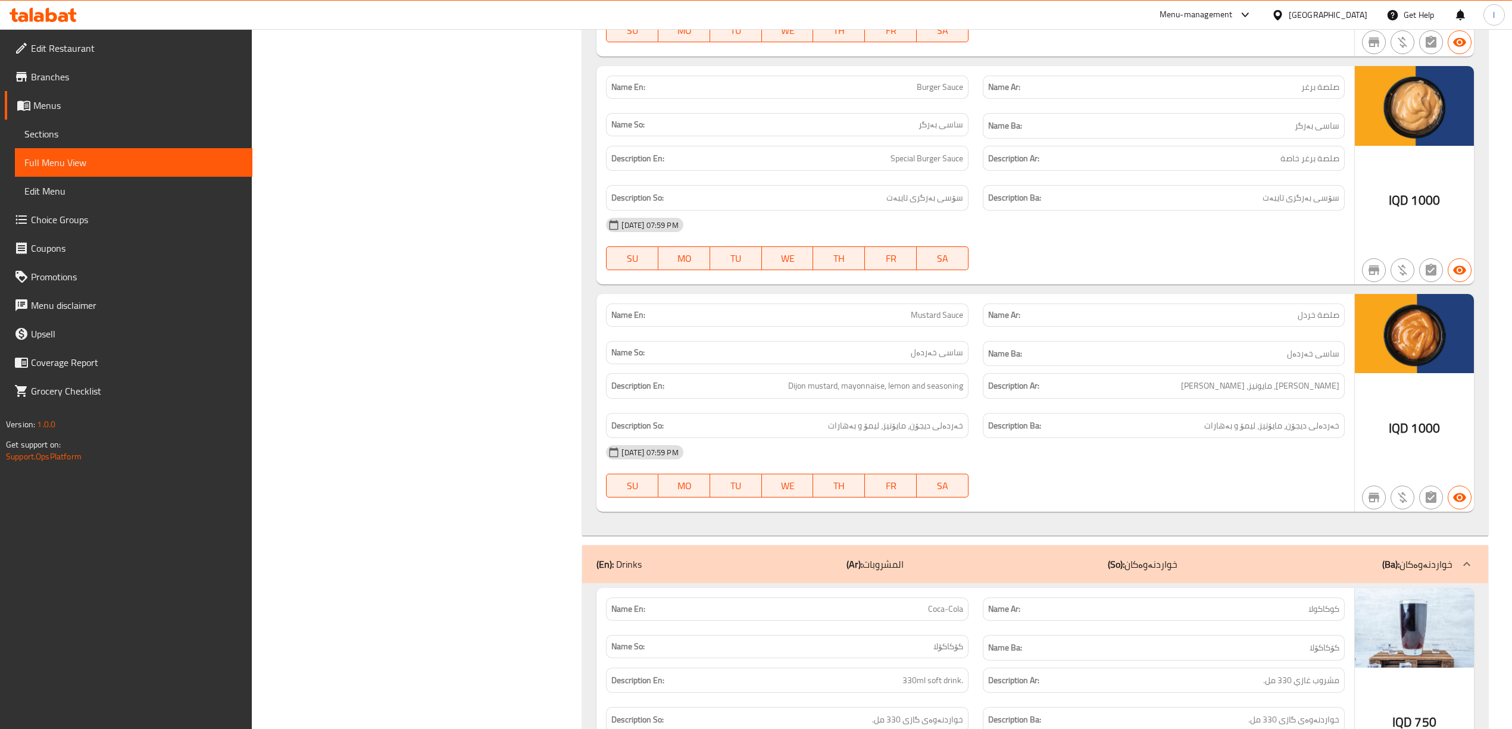
click at [63, 15] on icon at bounding box center [63, 17] width 10 height 10
